Goal: Task Accomplishment & Management: Manage account settings

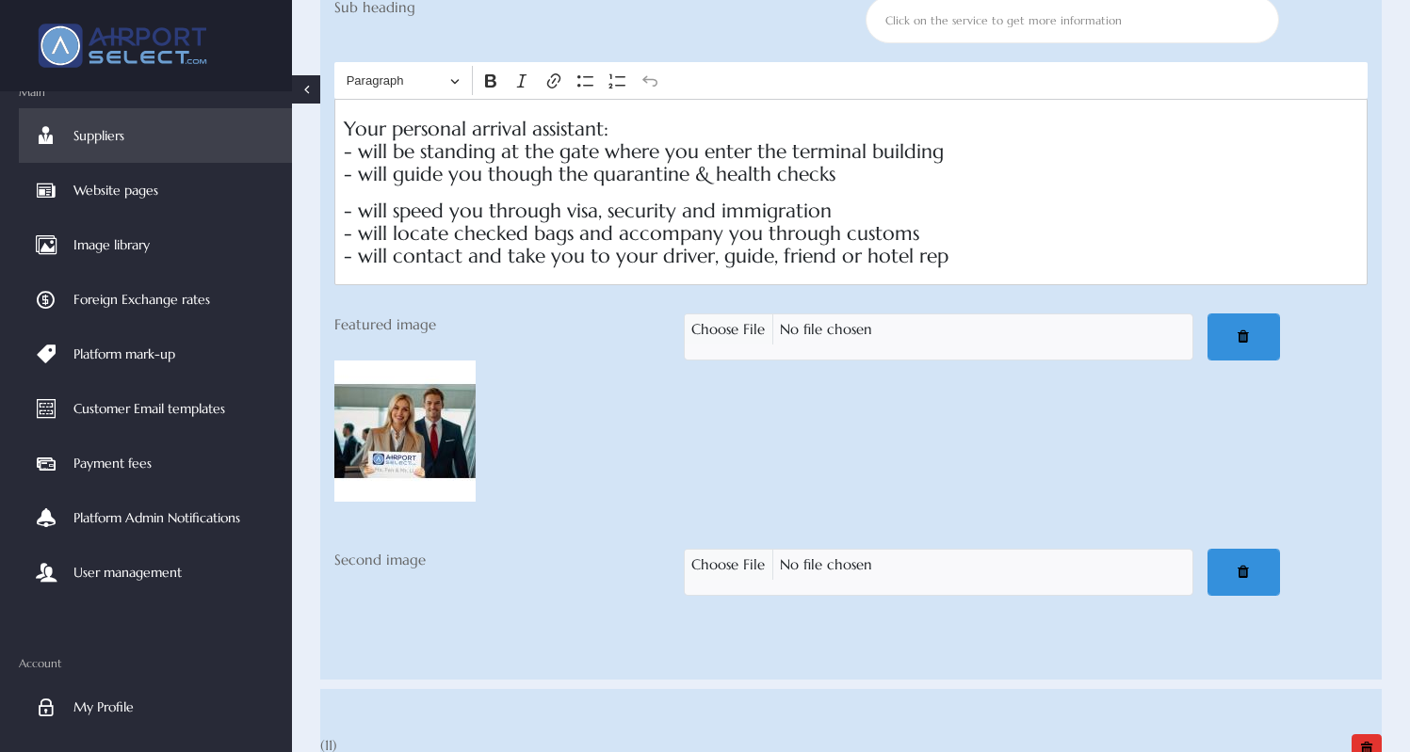
scroll to position [11635, 0]
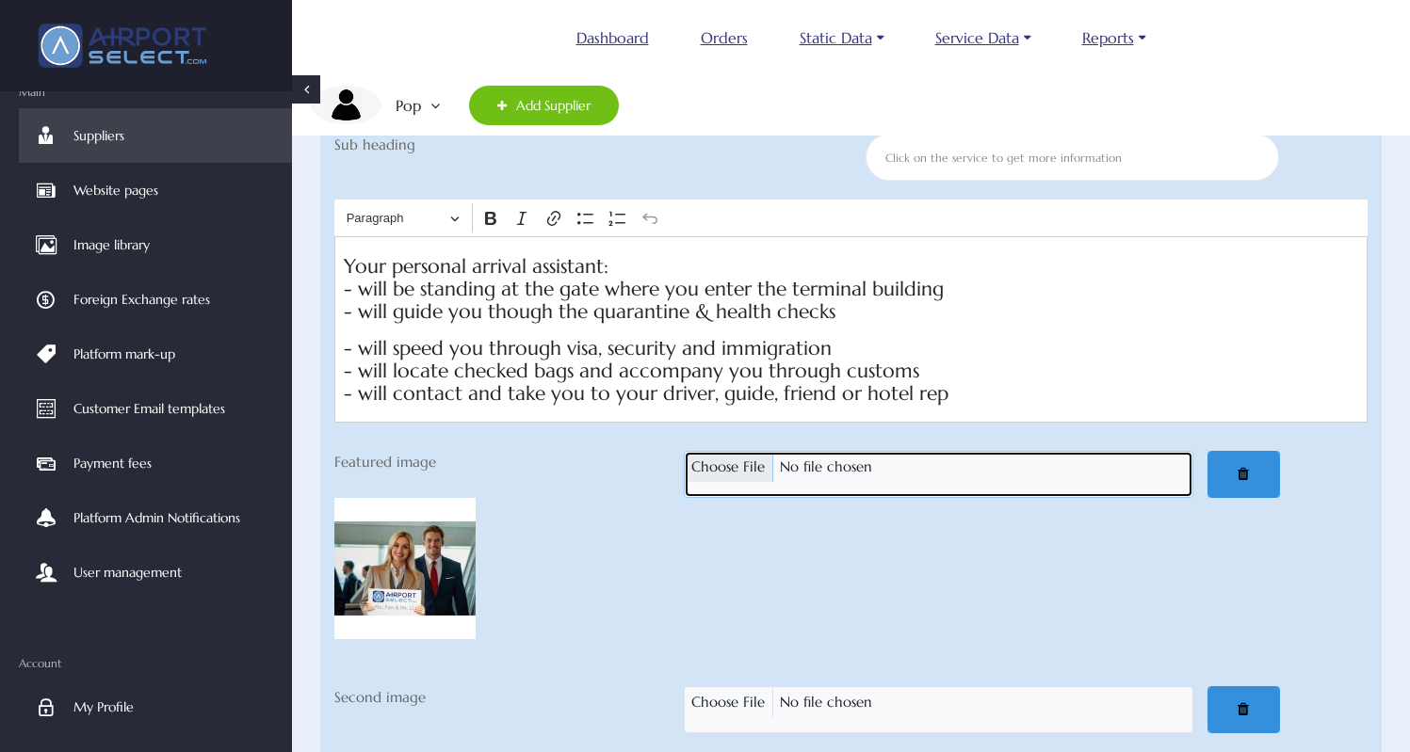
click at [737, 460] on input "Featured image" at bounding box center [938, 474] width 509 height 47
type input "C:\fakepath\Airport VIP_01 Arrivals 640x480_JPEG.jpg"
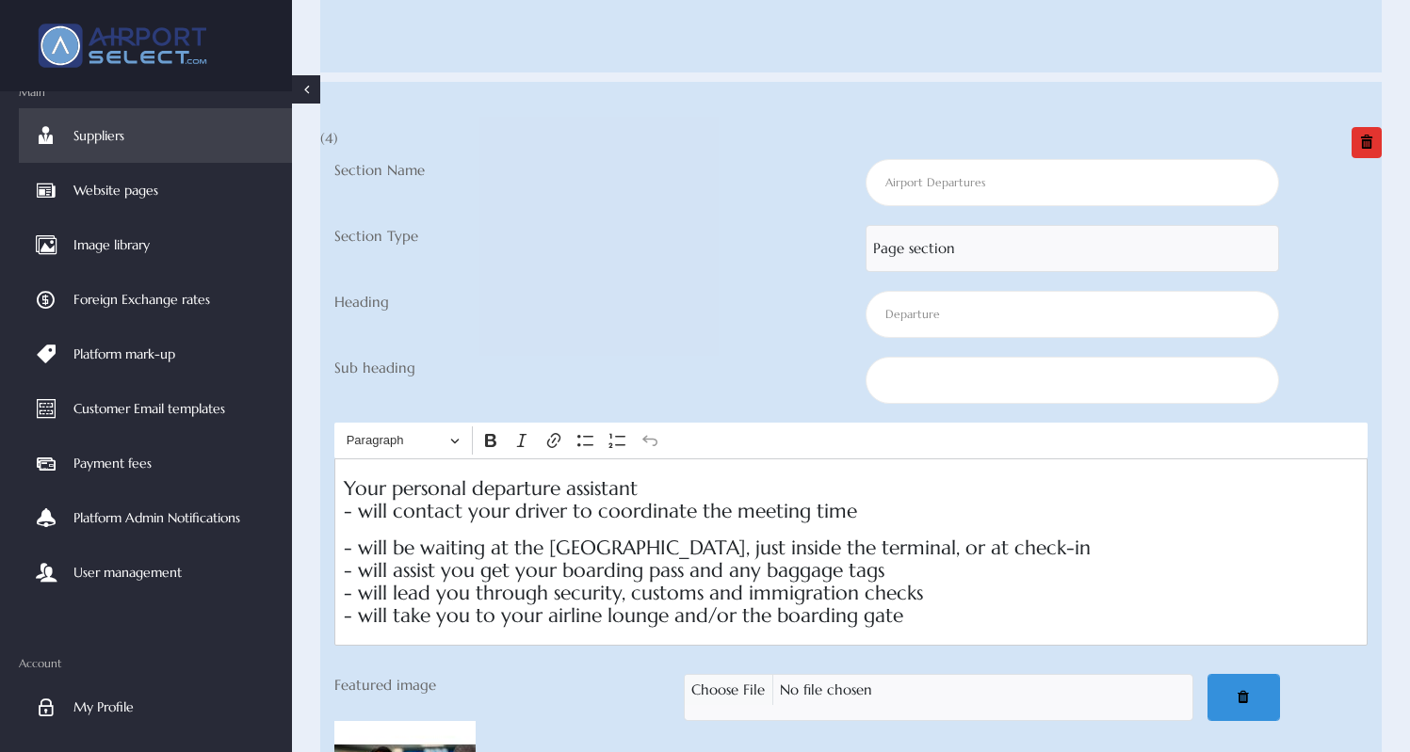
scroll to position [19432, 0]
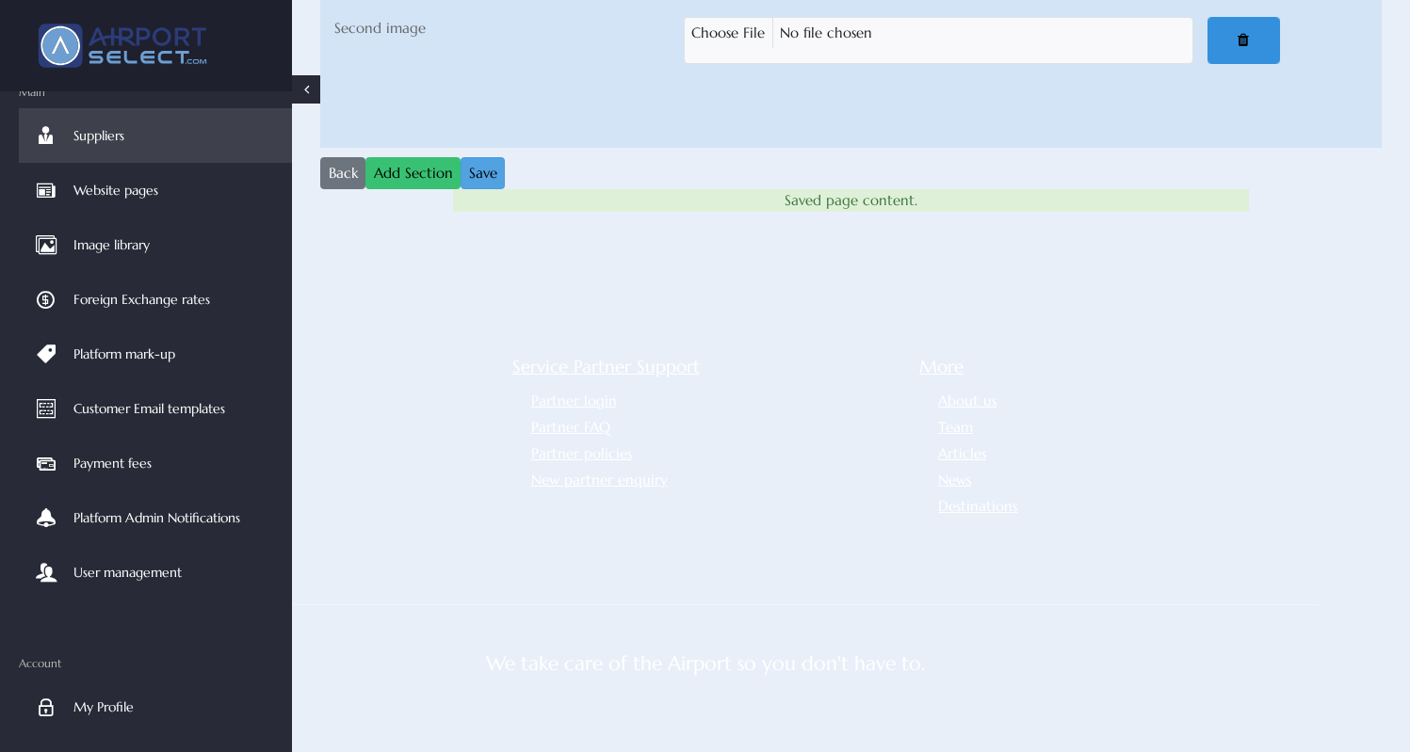
click at [485, 157] on button "Save" at bounding box center [482, 173] width 44 height 32
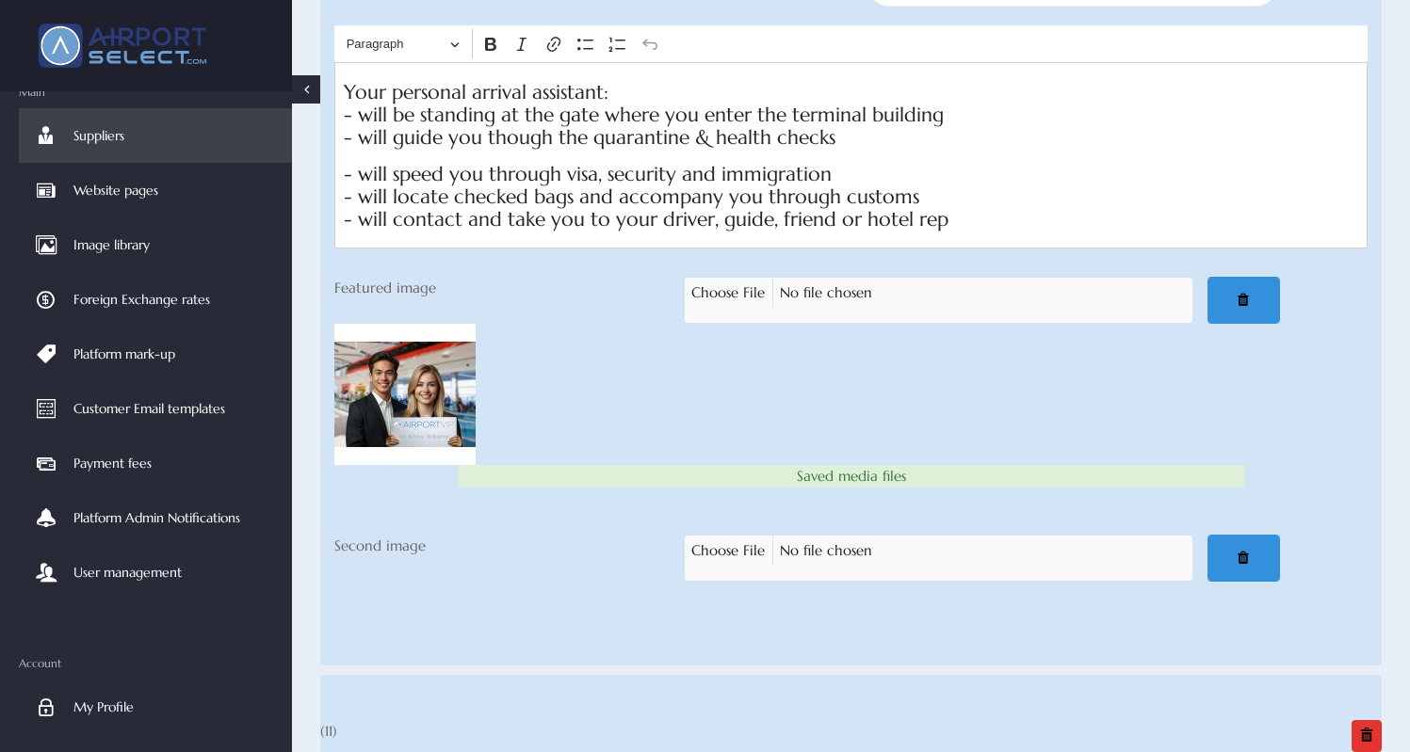
scroll to position [11813, 0]
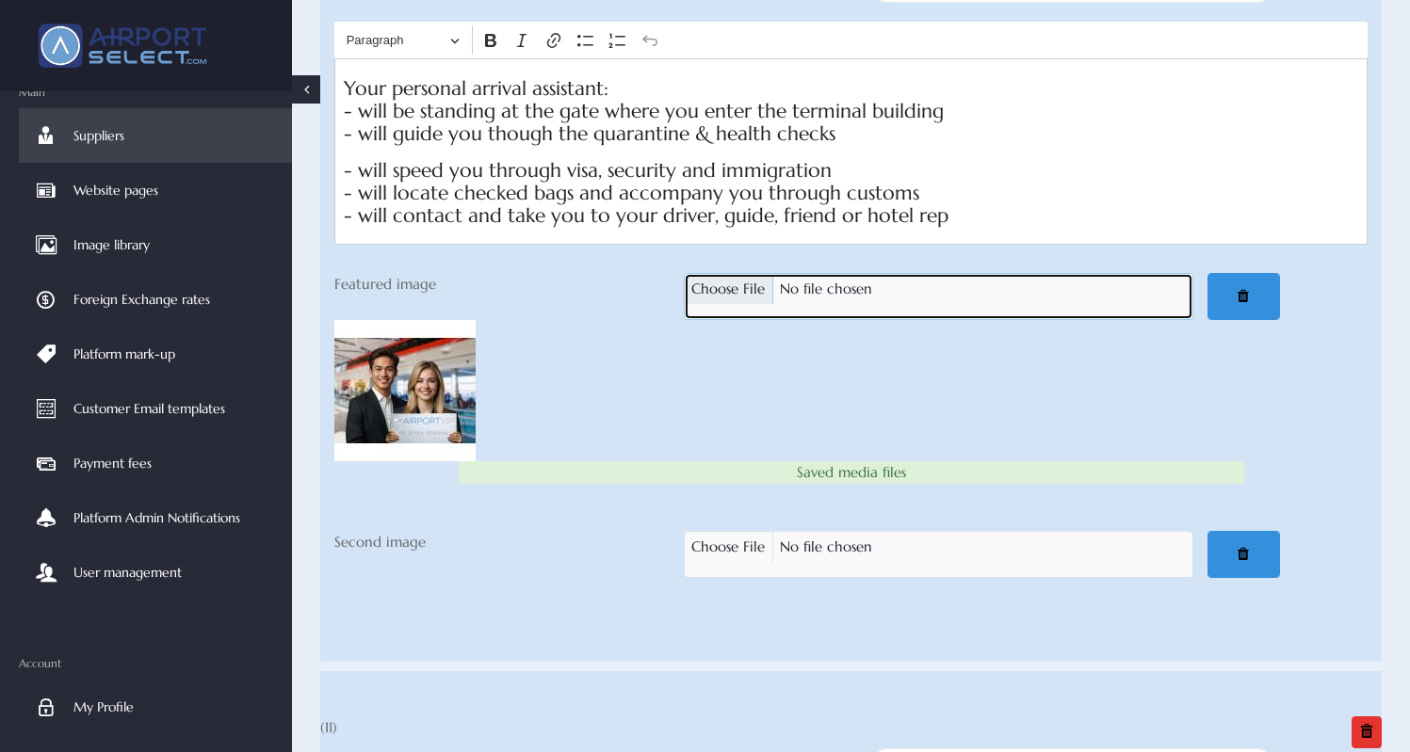
click at [723, 278] on input "Featured image" at bounding box center [938, 296] width 509 height 47
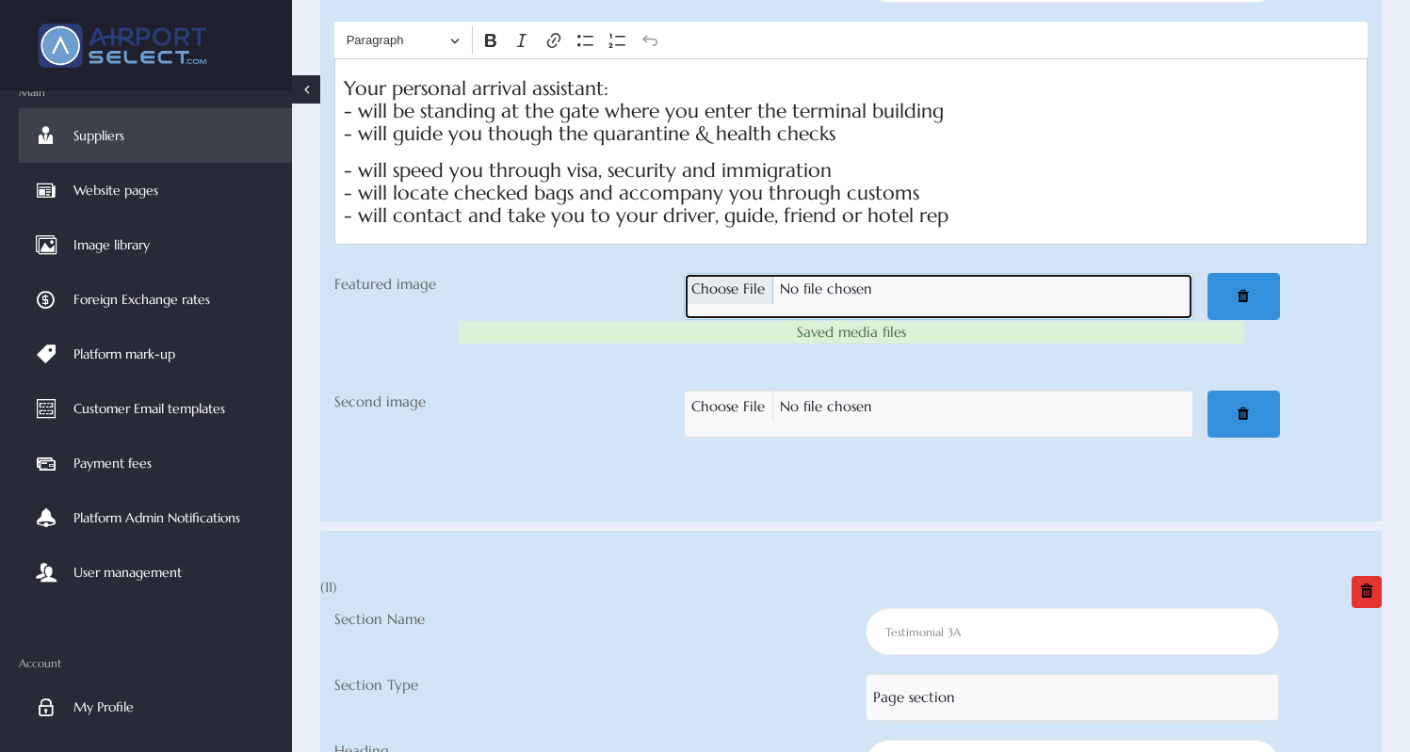
click at [731, 275] on input "Featured image" at bounding box center [938, 296] width 509 height 47
type input "C:\fakepath\Airport VIP_01 Arrivals 640x480_JPEG.jpg"
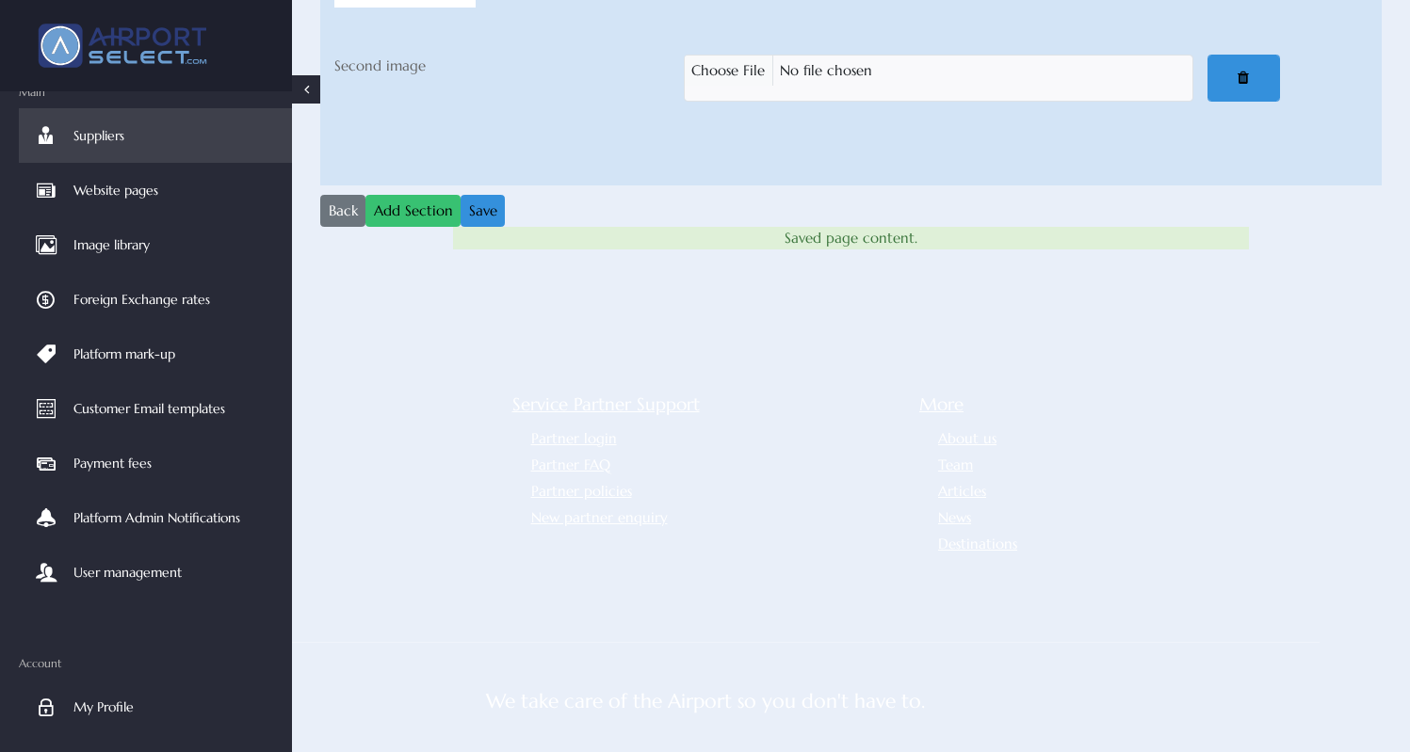
scroll to position [19432, 0]
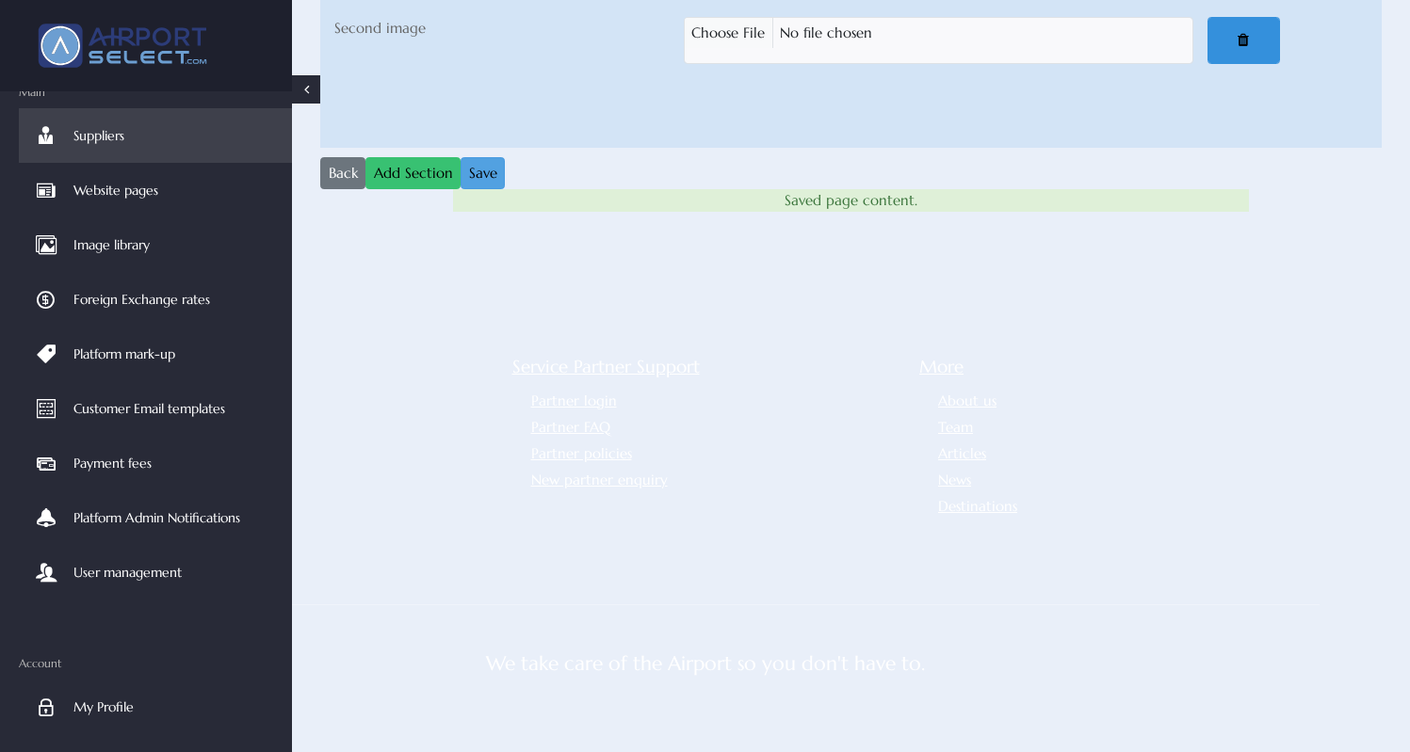
click at [484, 157] on button "Save" at bounding box center [482, 173] width 44 height 32
